Goal: Check status: Check status

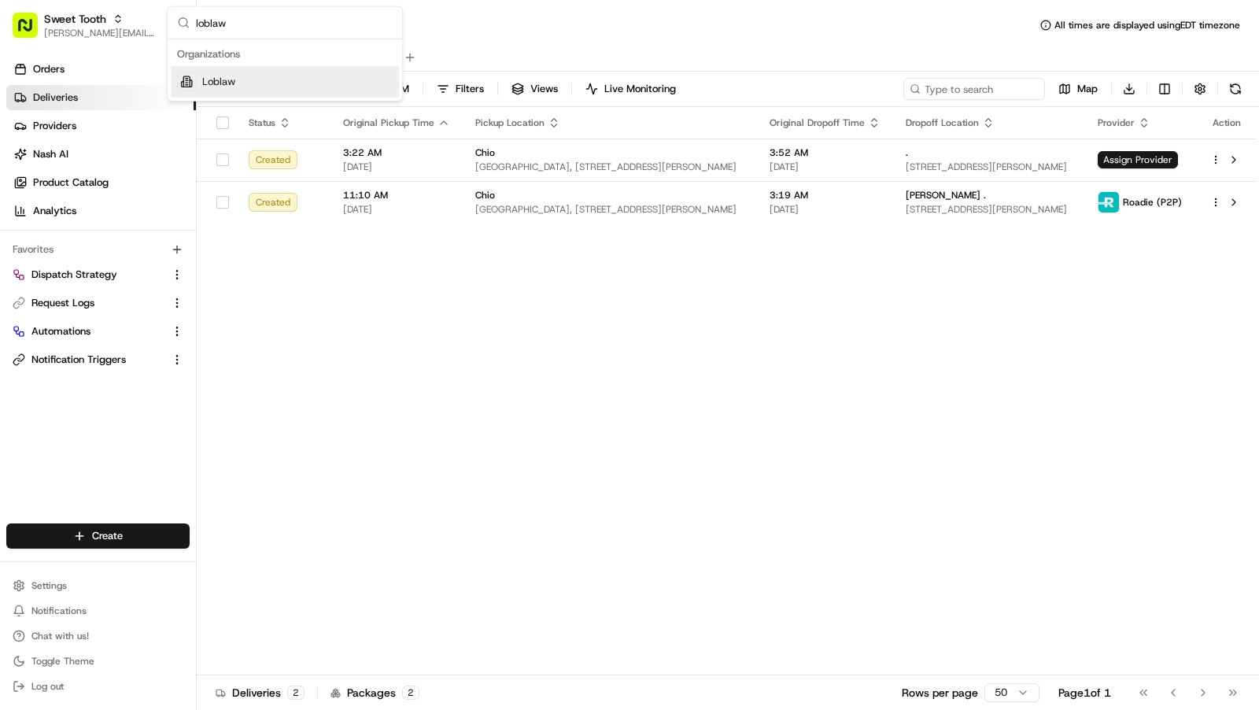
type input "loblaw"
click at [298, 79] on div "Loblaw" at bounding box center [285, 81] width 228 height 31
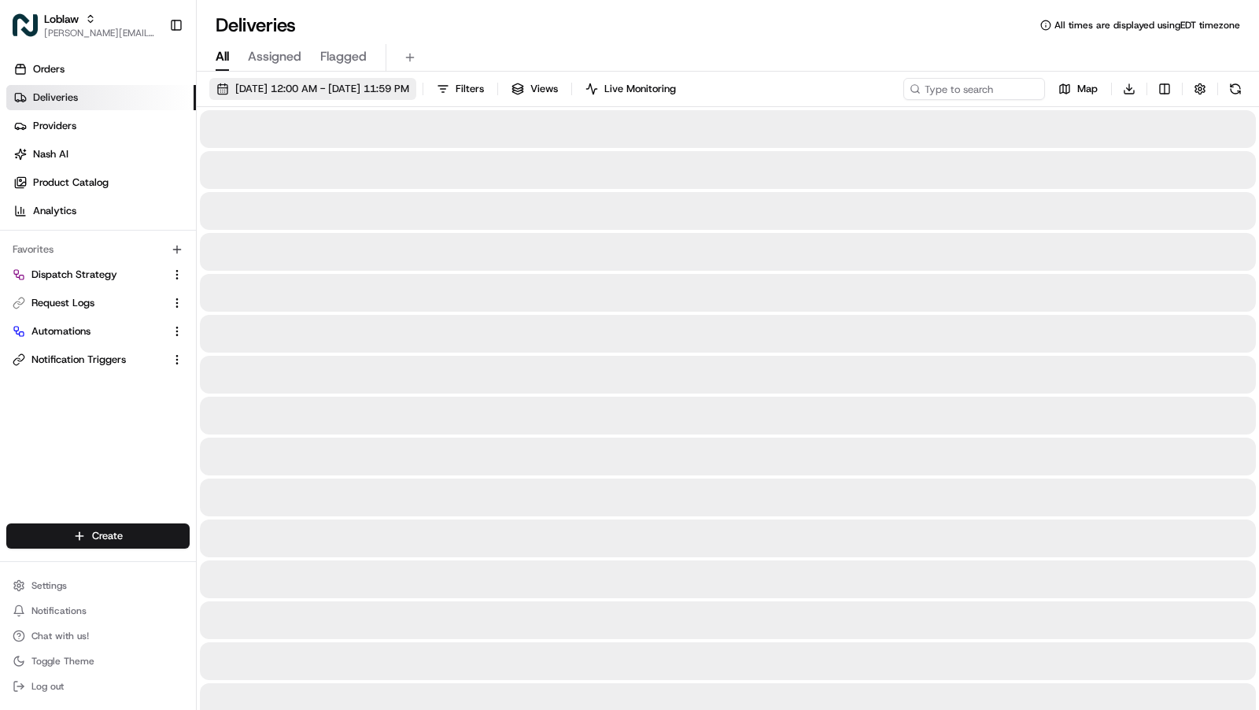
click at [347, 84] on span "[DATE] 12:00 AM - [DATE] 11:59 PM" at bounding box center [322, 89] width 174 height 14
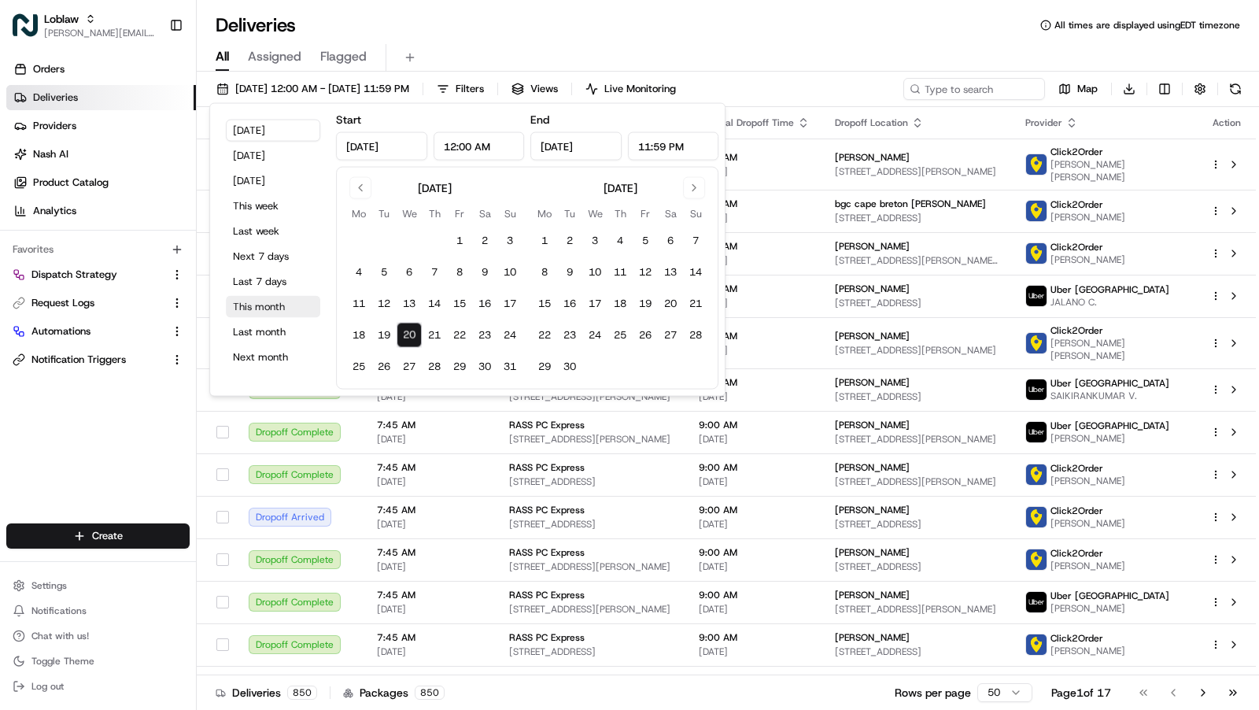
click at [271, 308] on button "This month" at bounding box center [273, 307] width 94 height 22
type input "[DATE]"
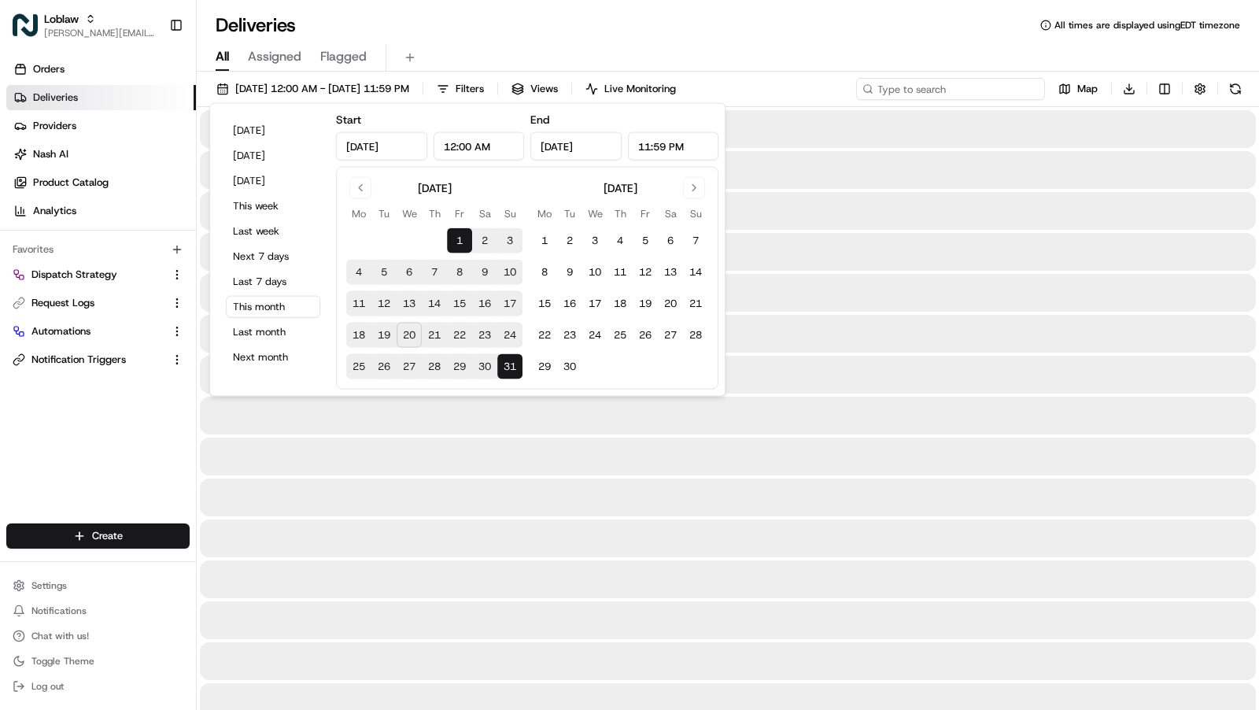
click at [977, 94] on input at bounding box center [950, 89] width 189 height 22
paste input "531900012818167"
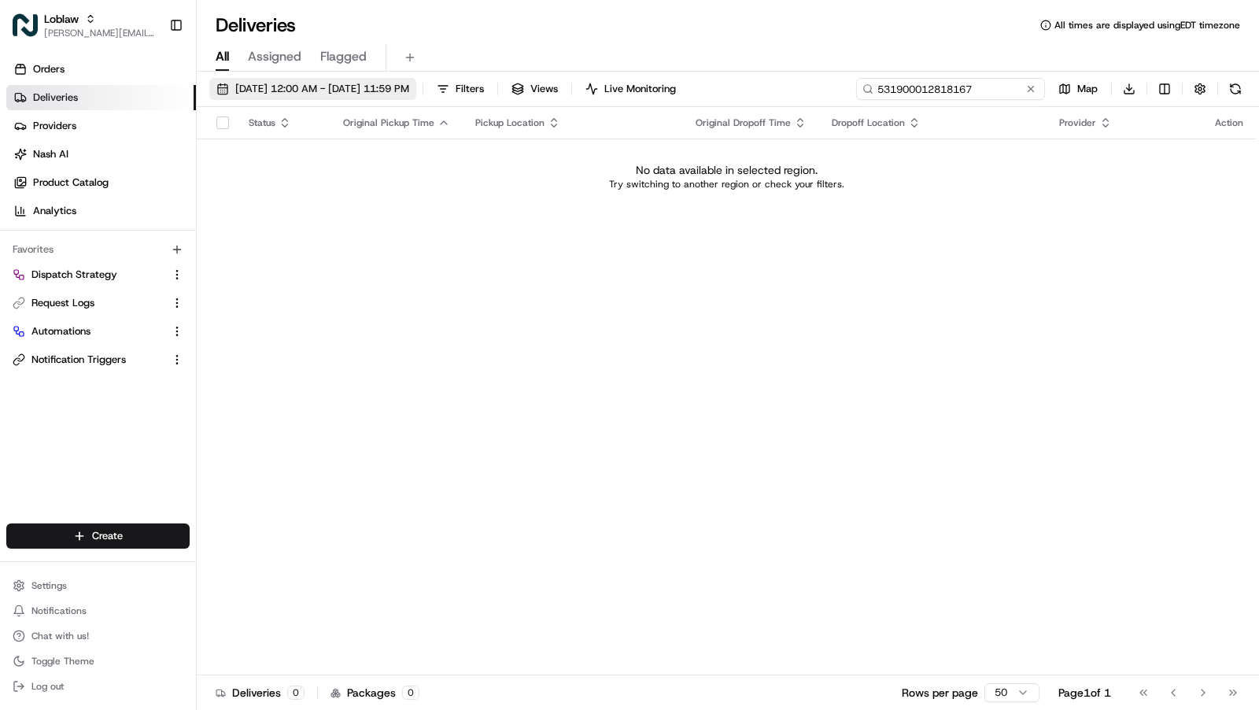
type input "531900012818167"
click at [372, 87] on span "[DATE] 12:00 AM - [DATE] 11:59 PM" at bounding box center [322, 89] width 174 height 14
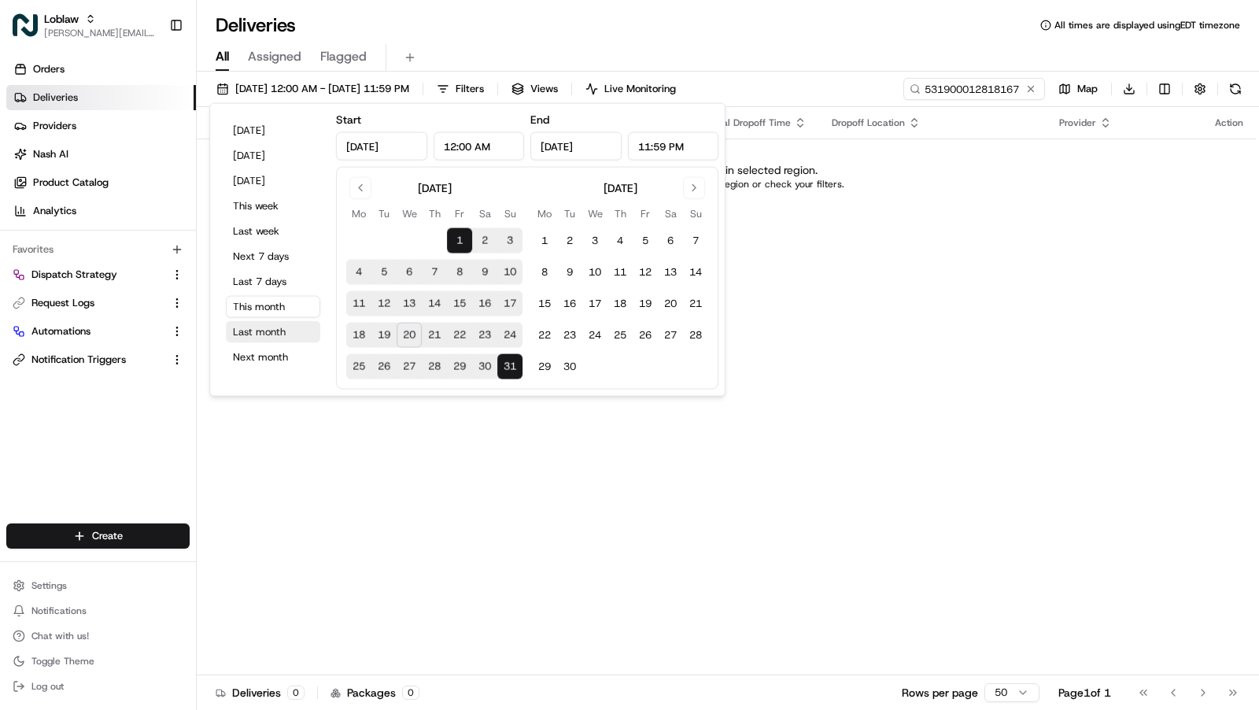
click at [255, 337] on button "Last month" at bounding box center [273, 332] width 94 height 22
type input "[DATE]"
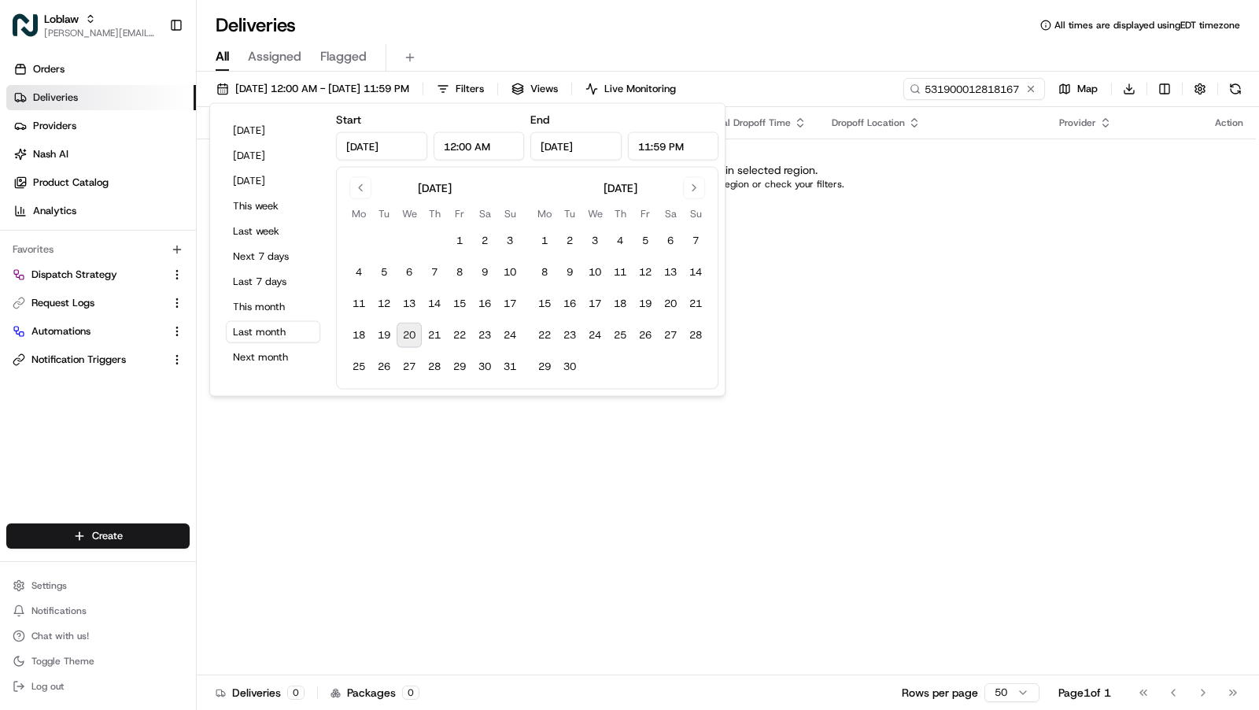
click at [835, 31] on div "Deliveries All times are displayed using EDT timezone" at bounding box center [728, 25] width 1062 height 25
